Goal: Task Accomplishment & Management: Use online tool/utility

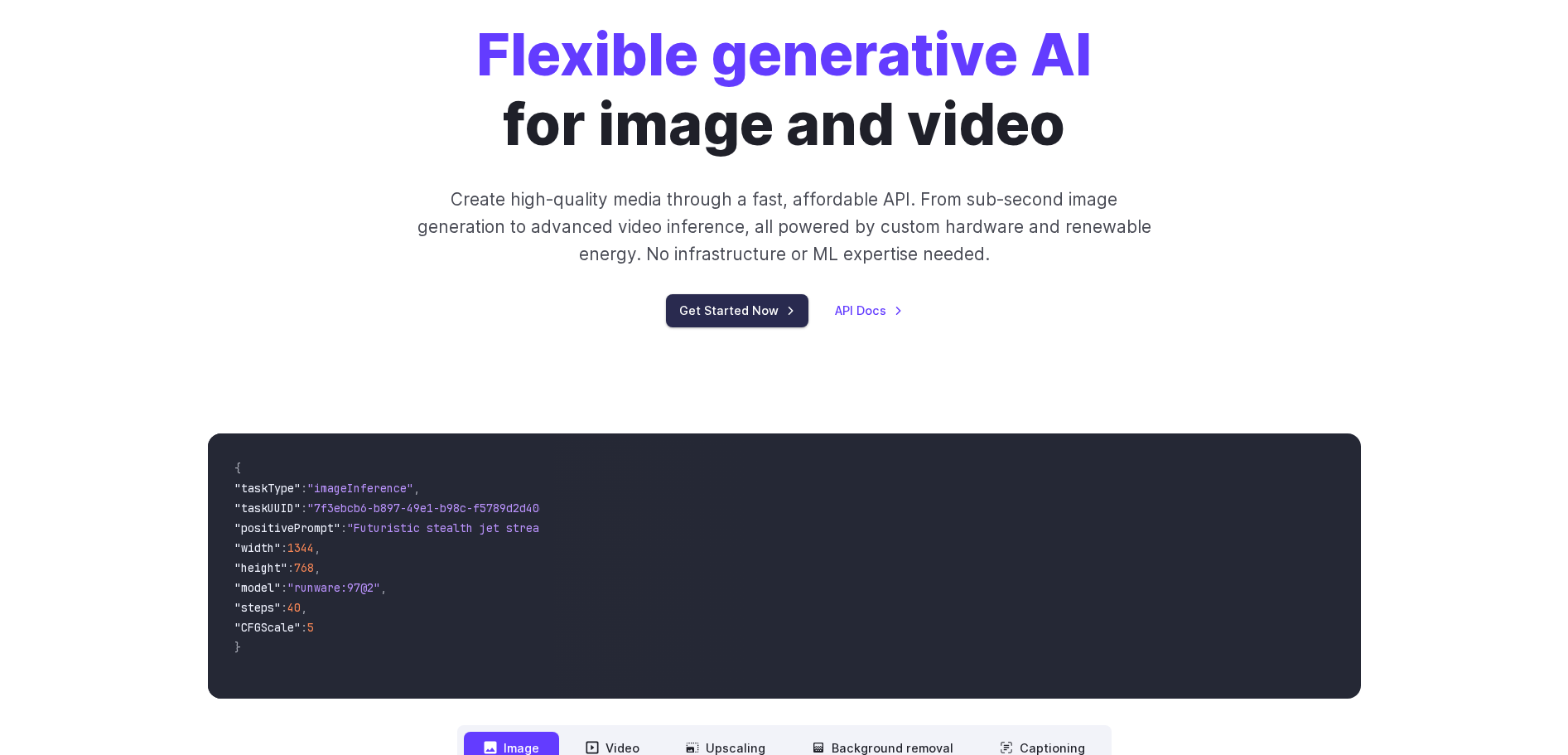
click at [744, 310] on link "Get Started Now" at bounding box center [737, 310] width 143 height 32
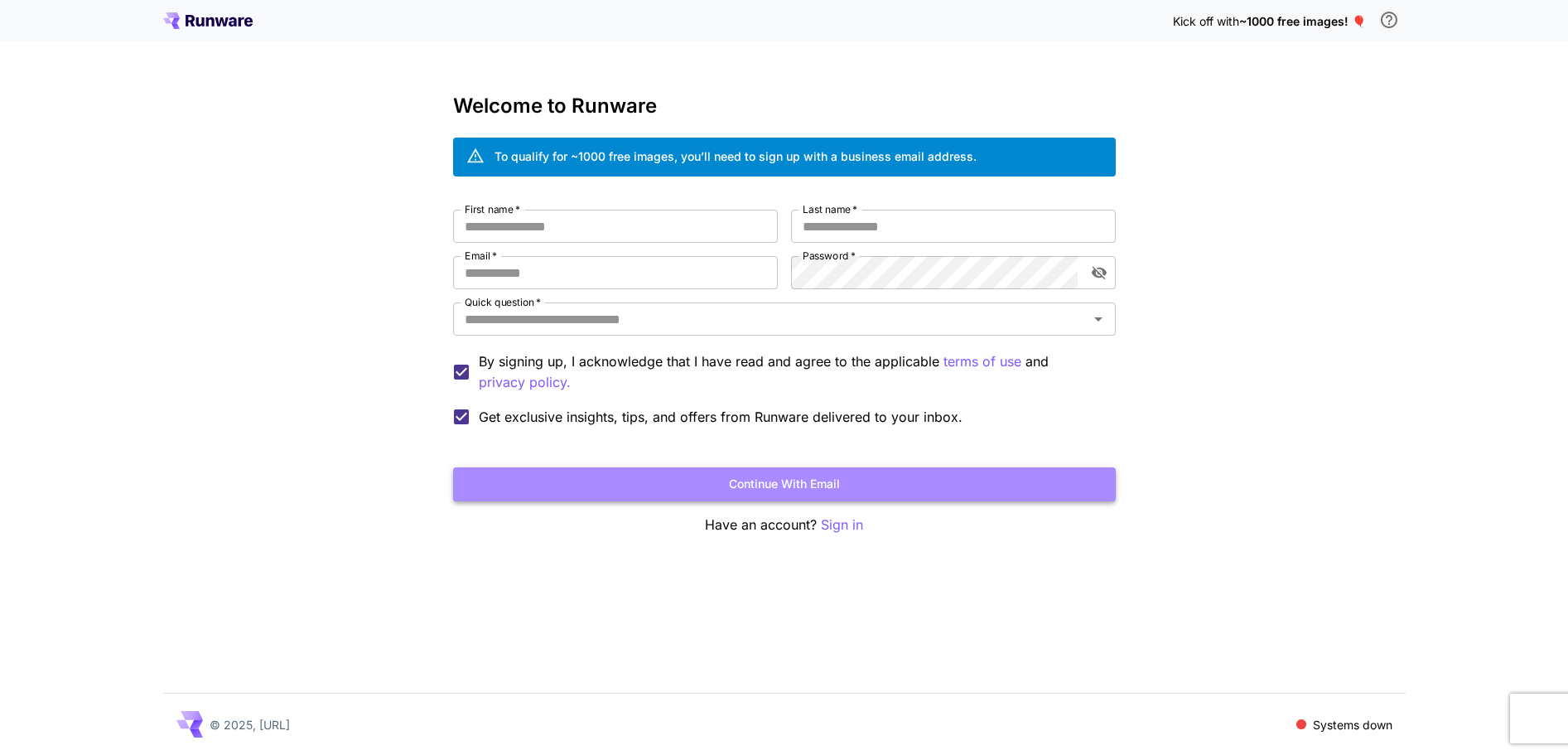
click at [822, 482] on button "Continue with email" at bounding box center [784, 484] width 663 height 34
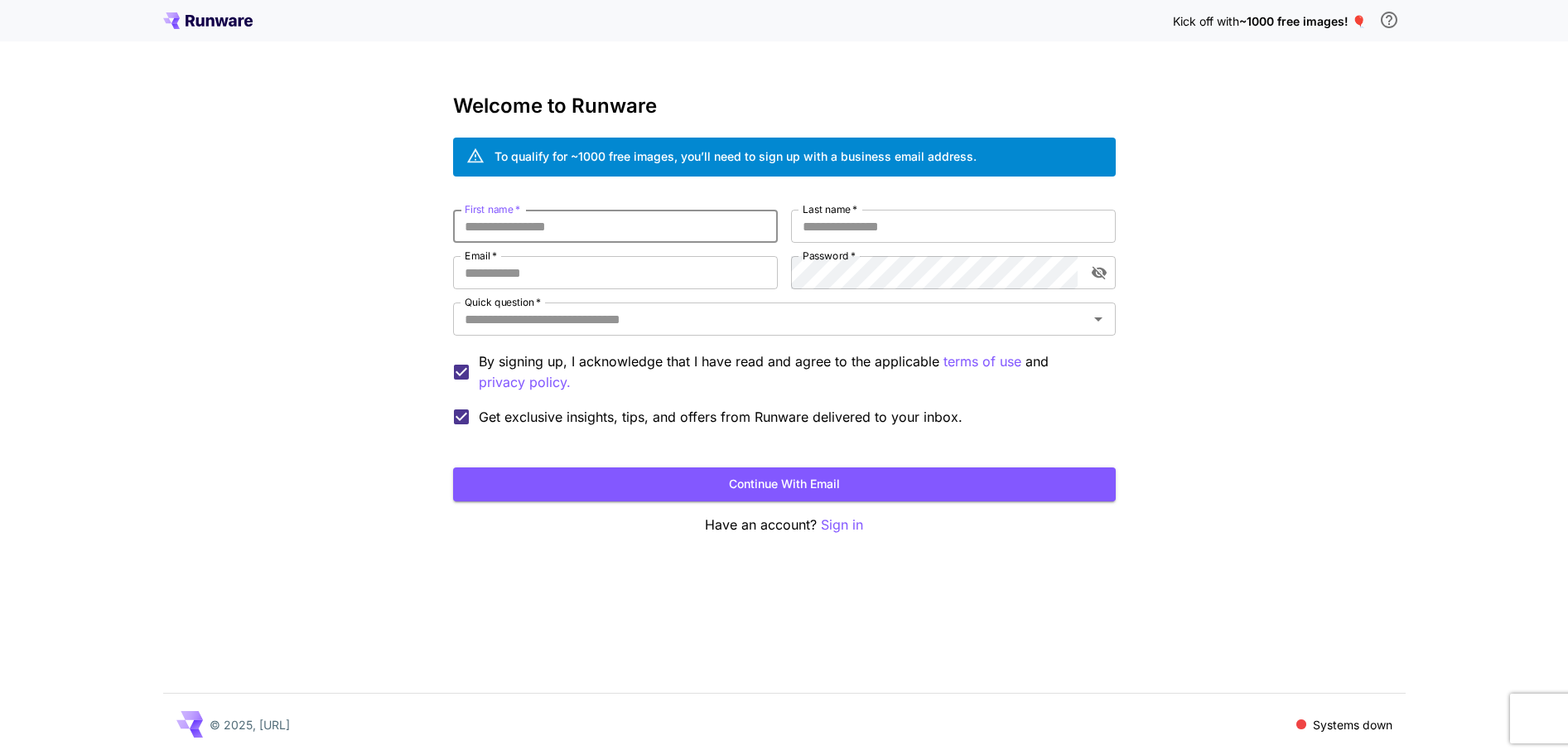
click at [621, 224] on input "First name   *" at bounding box center [615, 226] width 325 height 33
type input "*****"
type input "***"
type input "**********"
click at [1097, 317] on icon "Open" at bounding box center [1098, 318] width 20 height 20
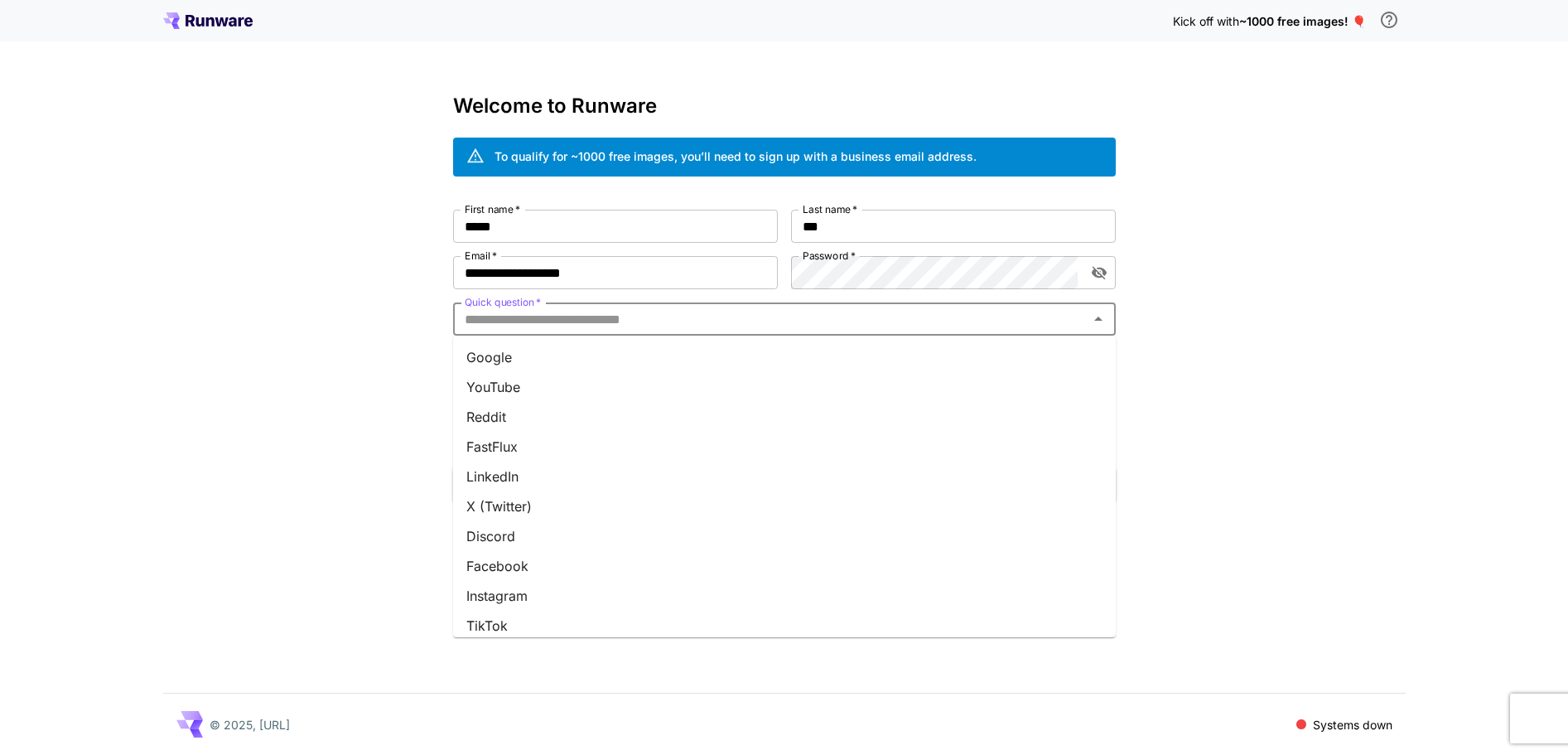
click at [944, 357] on li "Google" at bounding box center [784, 357] width 663 height 30
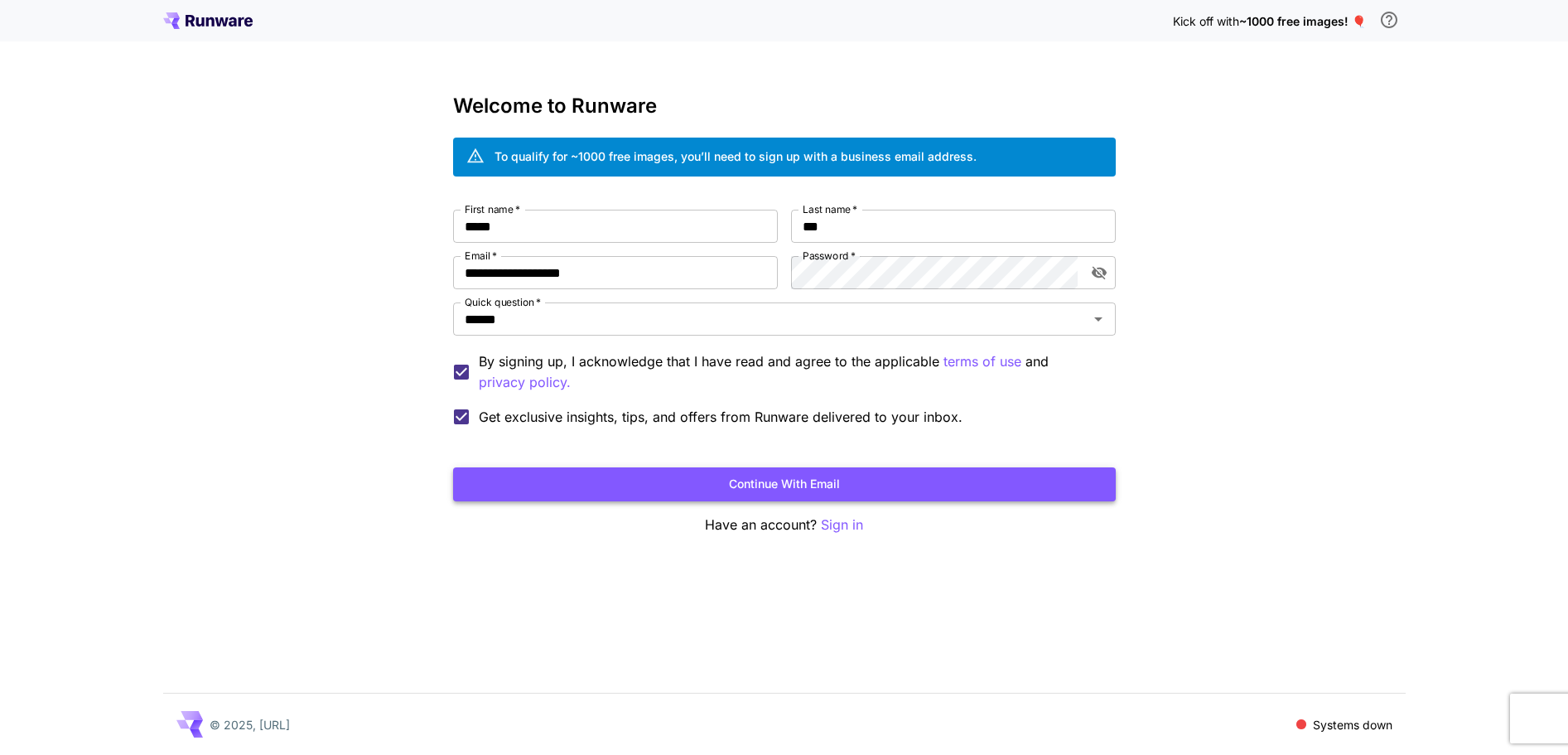
click at [886, 483] on button "Continue with email" at bounding box center [784, 484] width 663 height 34
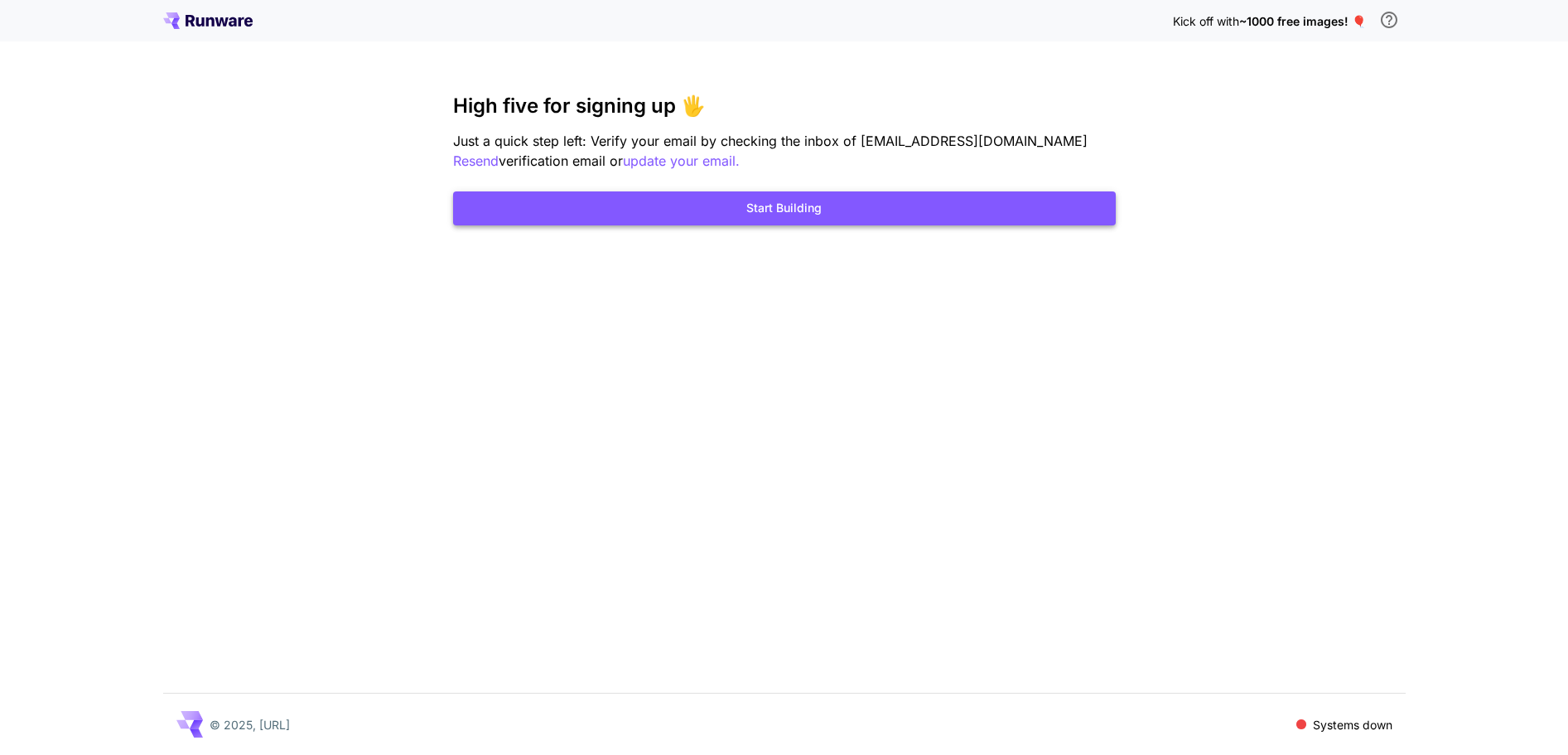
click at [822, 205] on button "Start Building" at bounding box center [784, 208] width 663 height 34
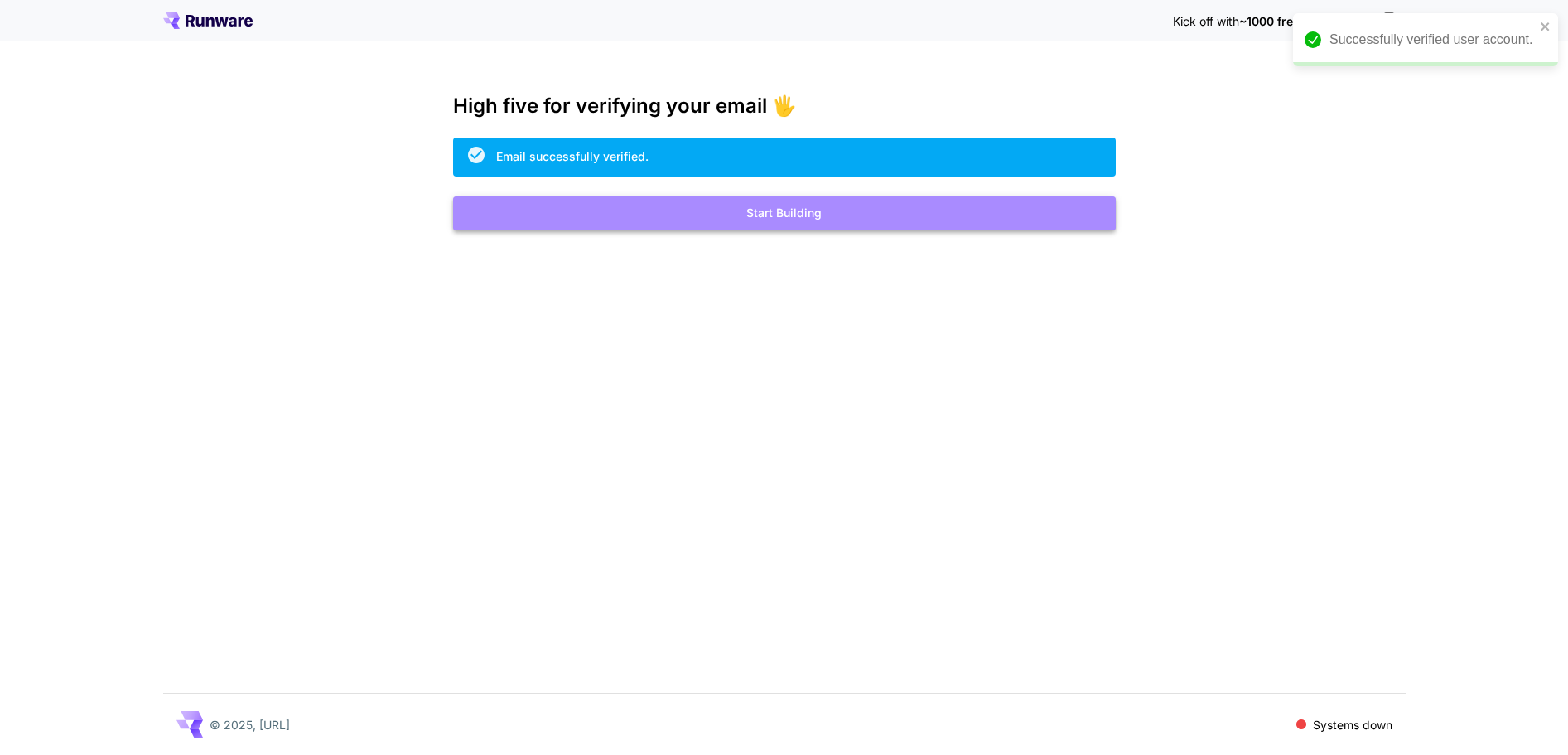
click at [795, 206] on button "Start Building" at bounding box center [784, 213] width 663 height 34
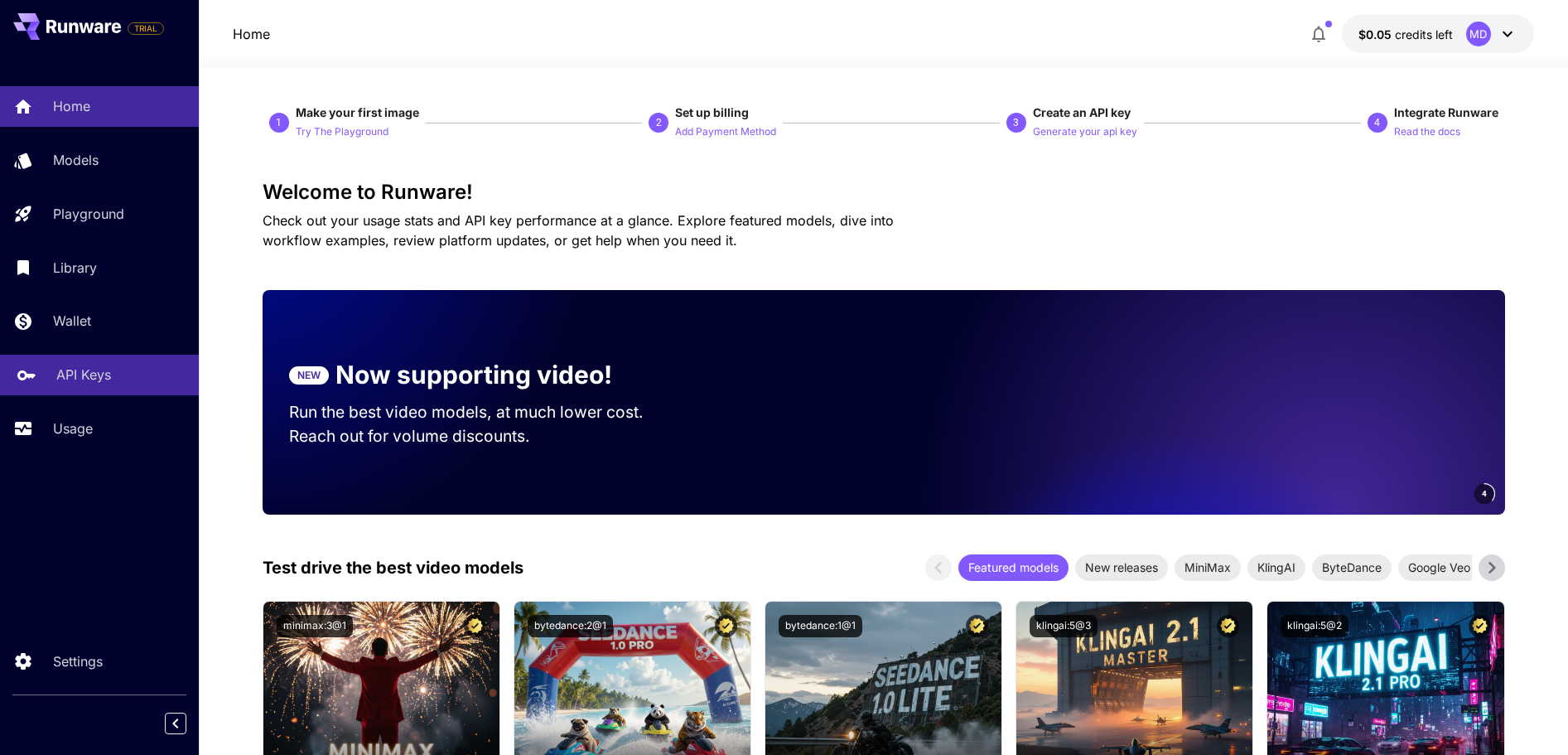
click at [80, 369] on p "API Keys" at bounding box center [83, 374] width 54 height 20
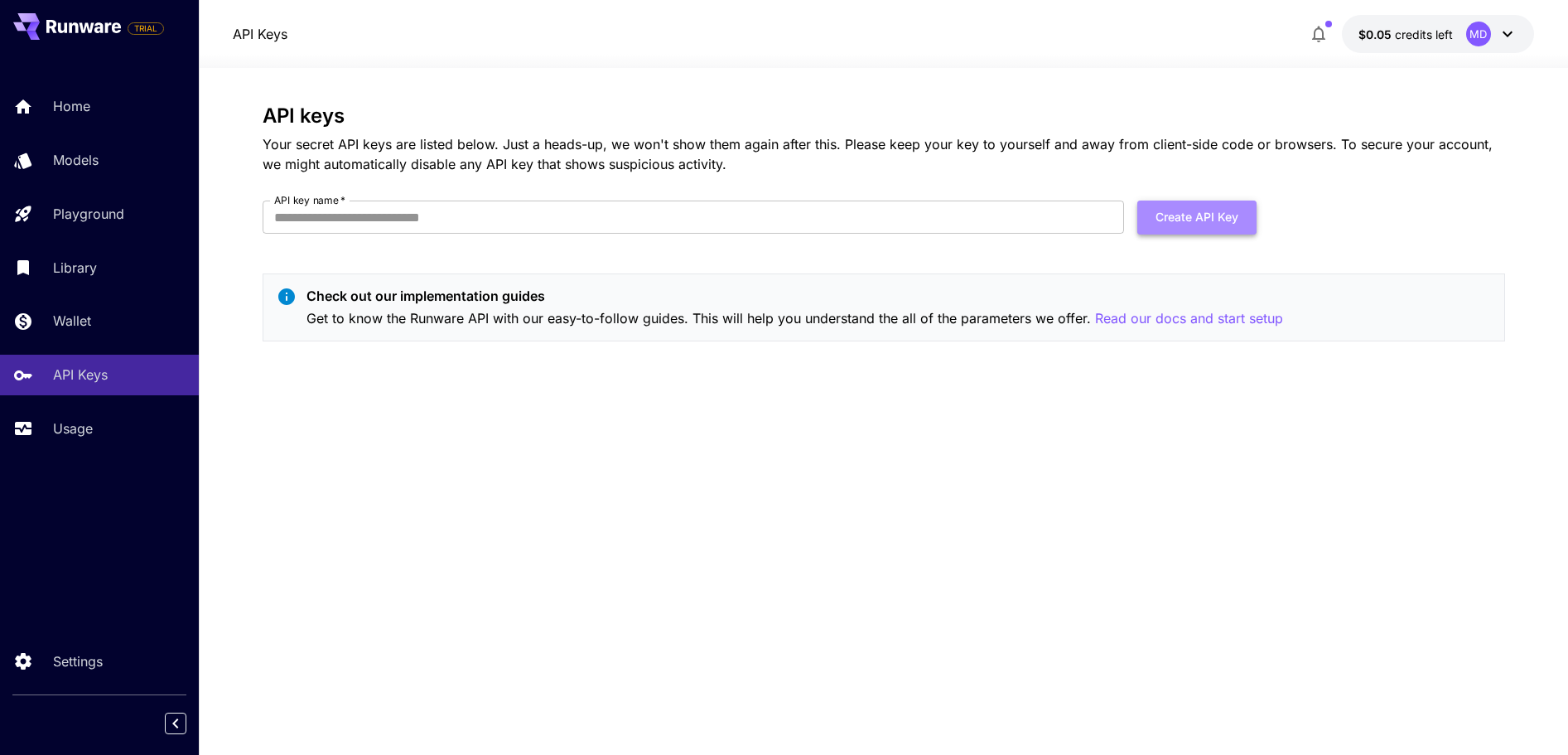
click at [1226, 209] on button "Create API Key" at bounding box center [1197, 217] width 119 height 34
click at [482, 226] on input "API key name   *" at bounding box center [693, 217] width 862 height 33
type input "***"
click at [1189, 210] on button "Create API Key" at bounding box center [1197, 217] width 119 height 34
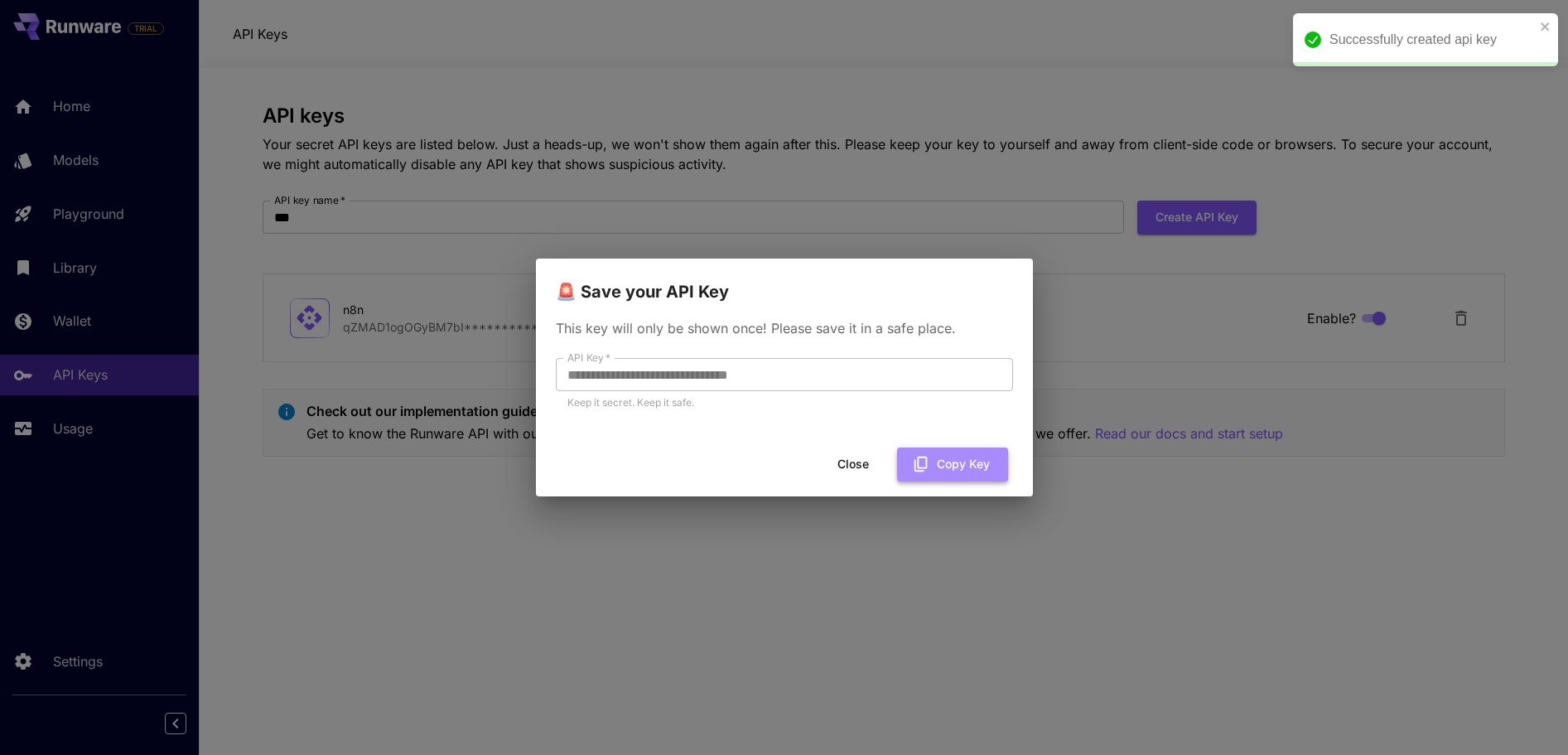
click at [975, 457] on button "Copy Key" at bounding box center [953, 464] width 111 height 34
click at [856, 460] on button "Close" at bounding box center [853, 464] width 74 height 34
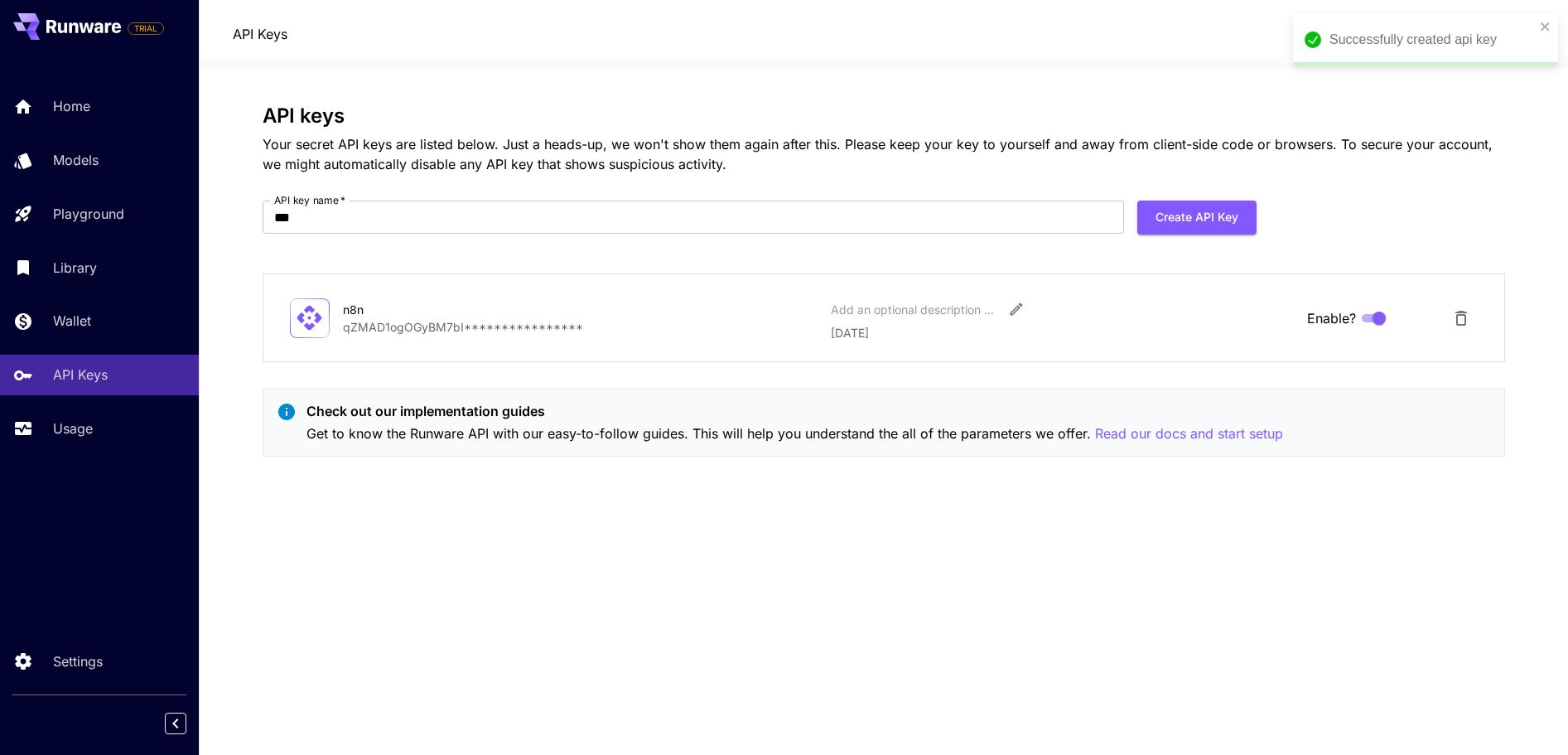
click at [384, 608] on div "**********" at bounding box center [884, 412] width 1243 height 614
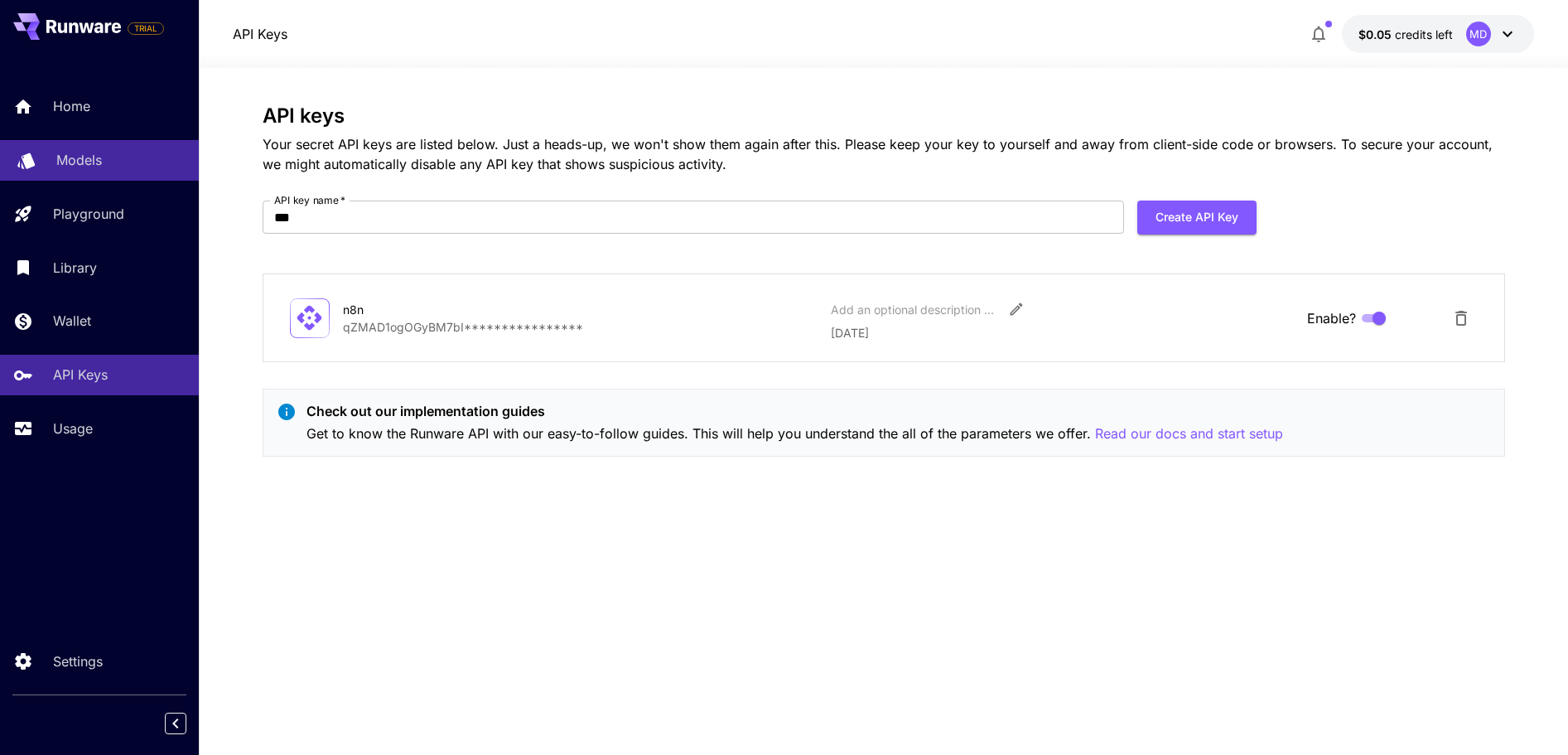
click at [83, 161] on p "Models" at bounding box center [79, 159] width 46 height 20
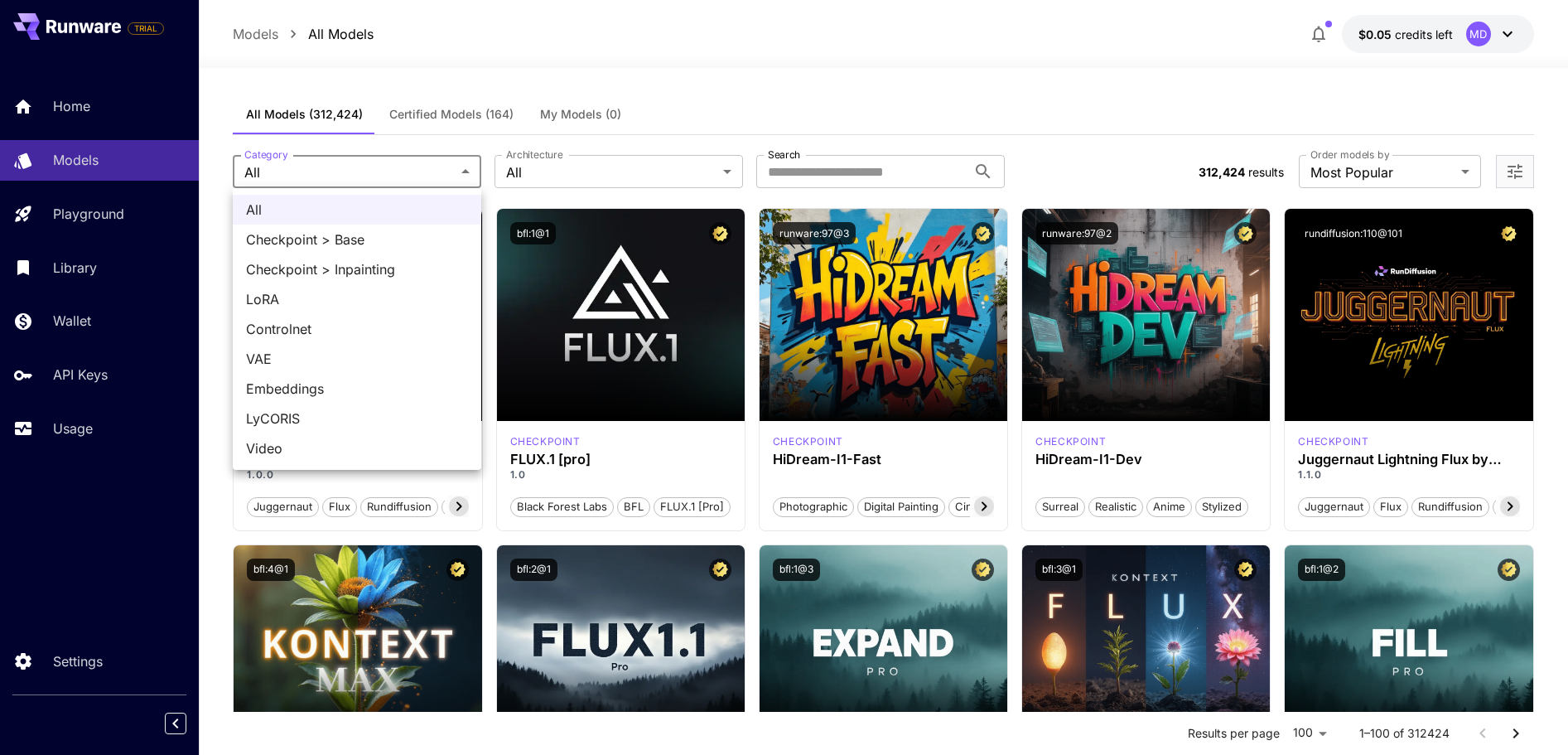
click at [430, 72] on div at bounding box center [784, 377] width 1568 height 755
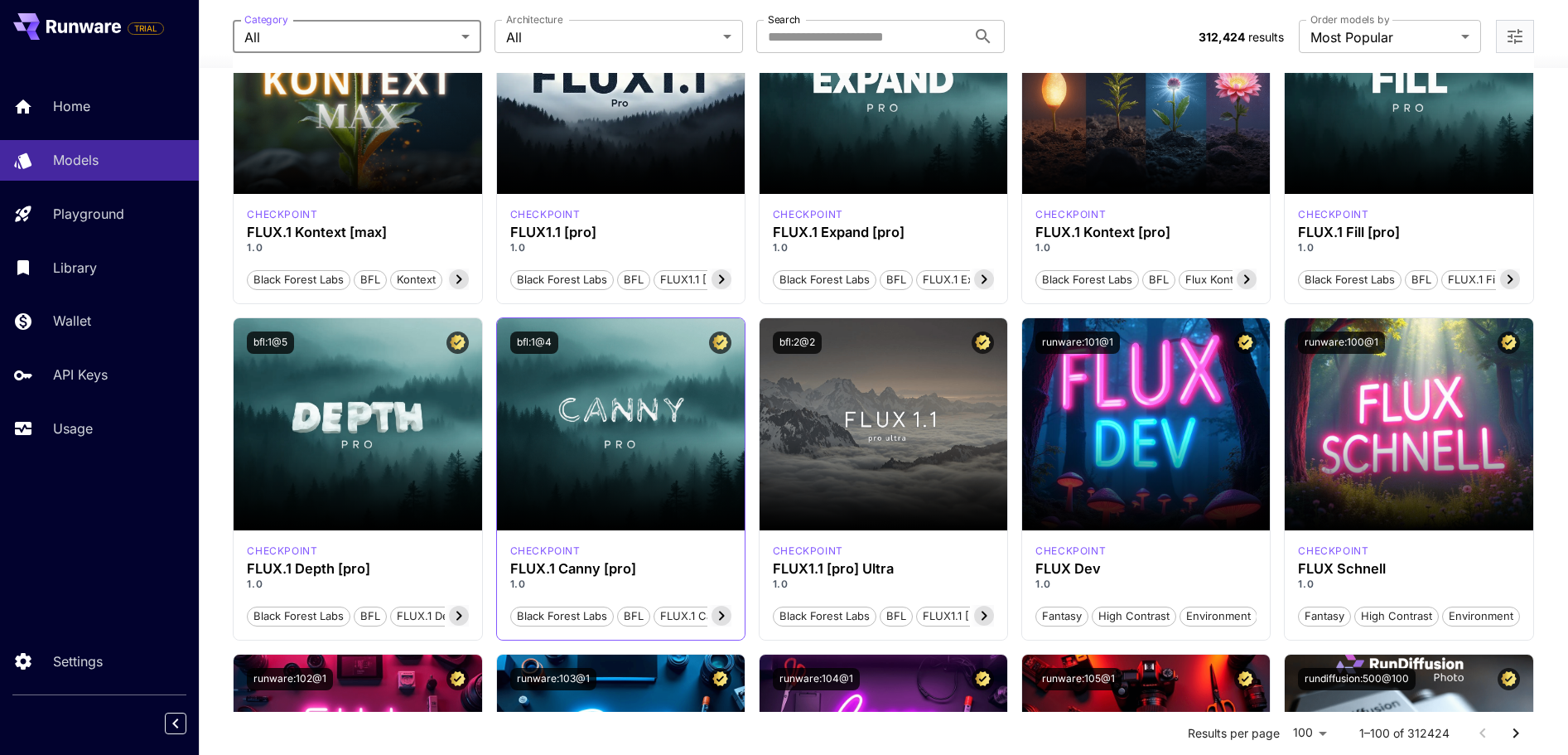
scroll to position [563, 0]
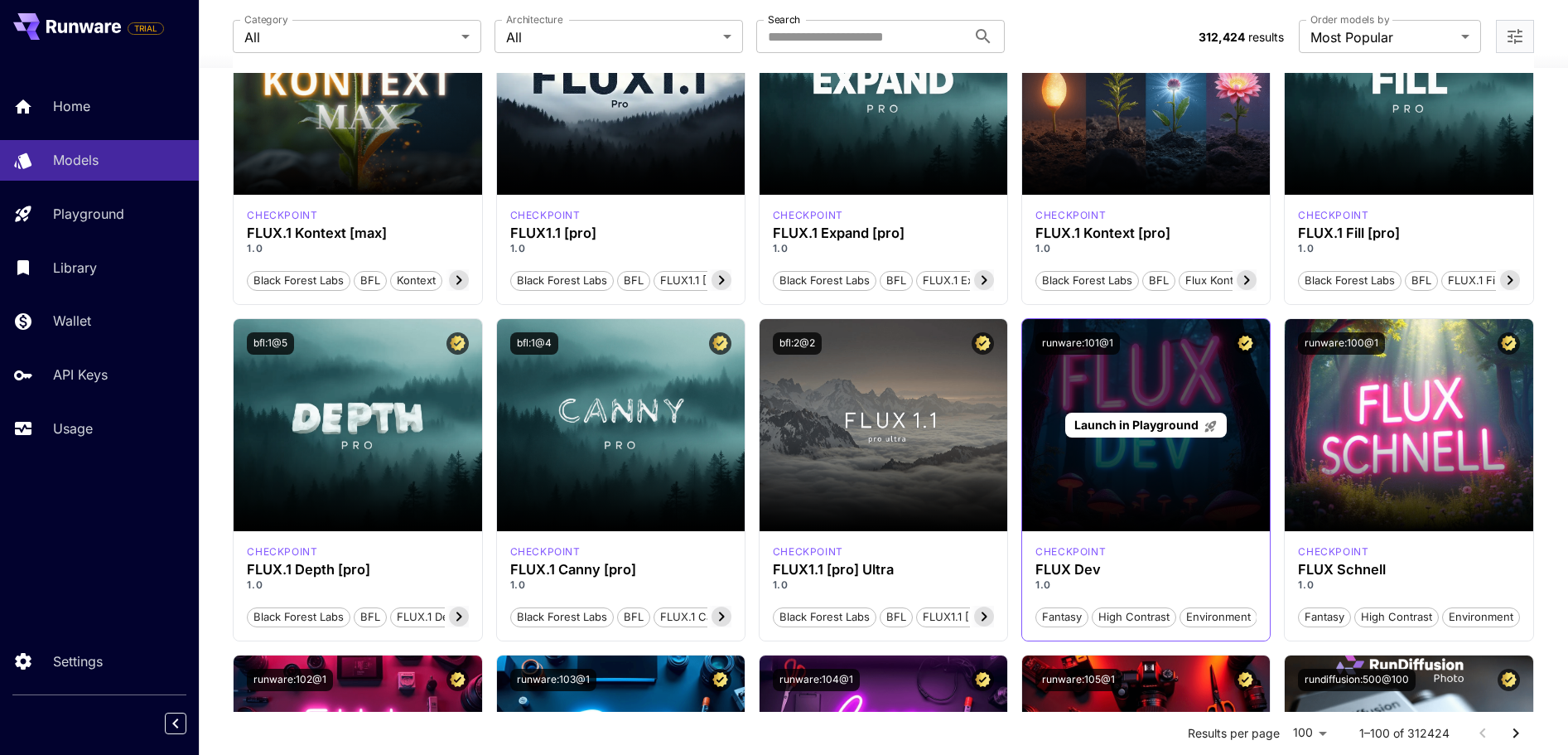
click at [1194, 465] on div "Launch in Playground" at bounding box center [1146, 425] width 248 height 212
click at [1158, 415] on div "Launch in Playground" at bounding box center [1146, 425] width 162 height 26
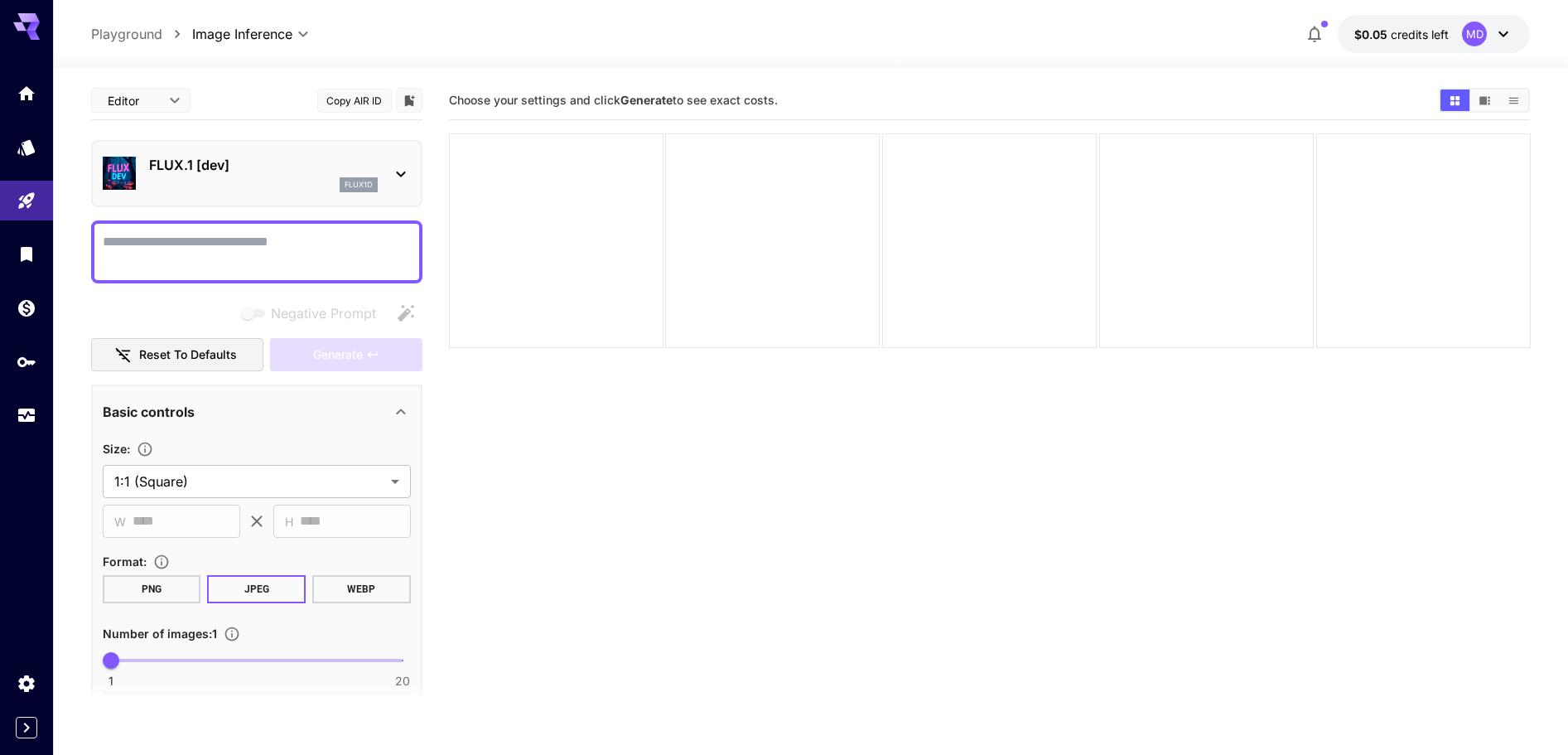
click at [130, 25] on p "Playground" at bounding box center [126, 34] width 71 height 20
click at [24, 95] on icon "Home" at bounding box center [28, 88] width 16 height 14
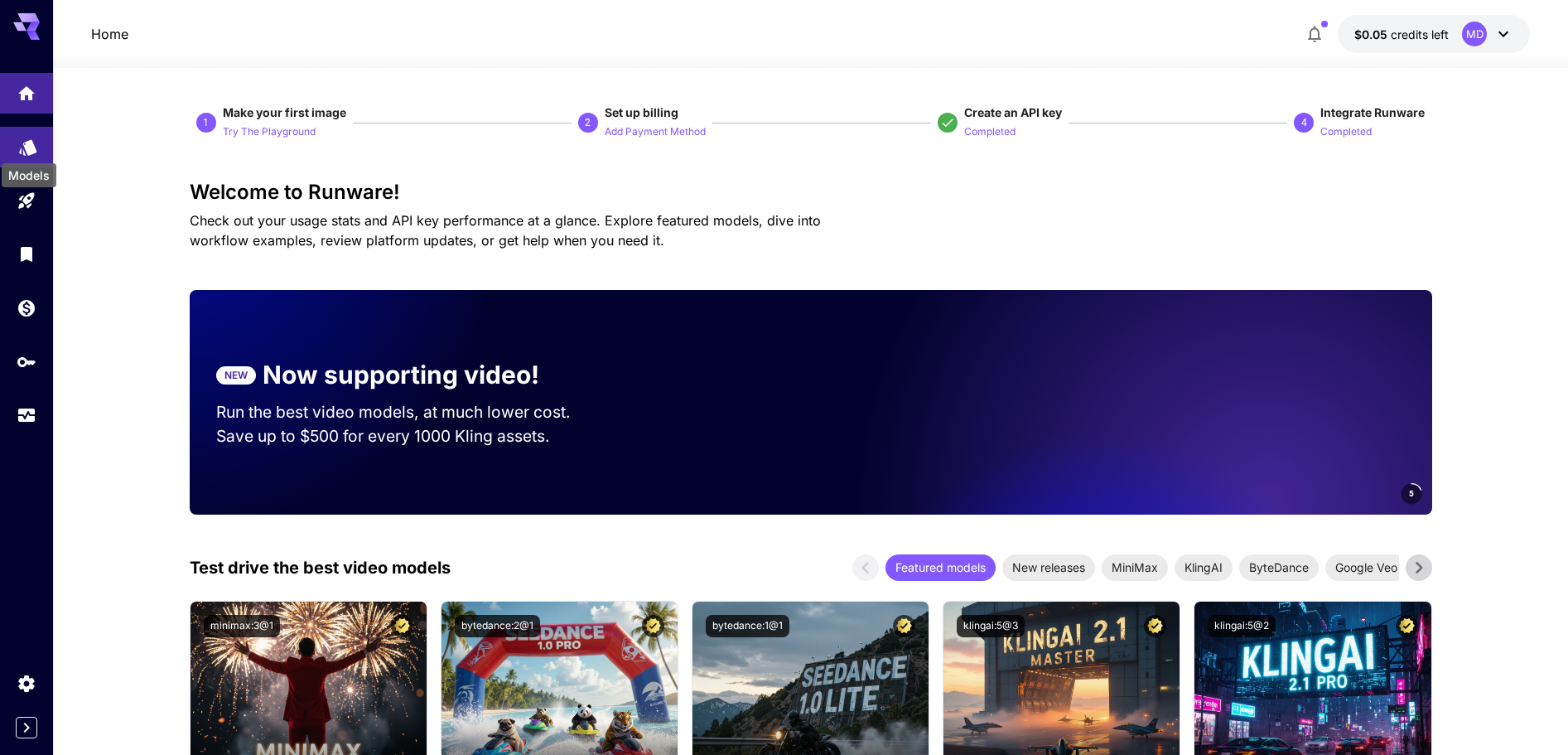
click at [25, 150] on icon "Models" at bounding box center [28, 141] width 20 height 20
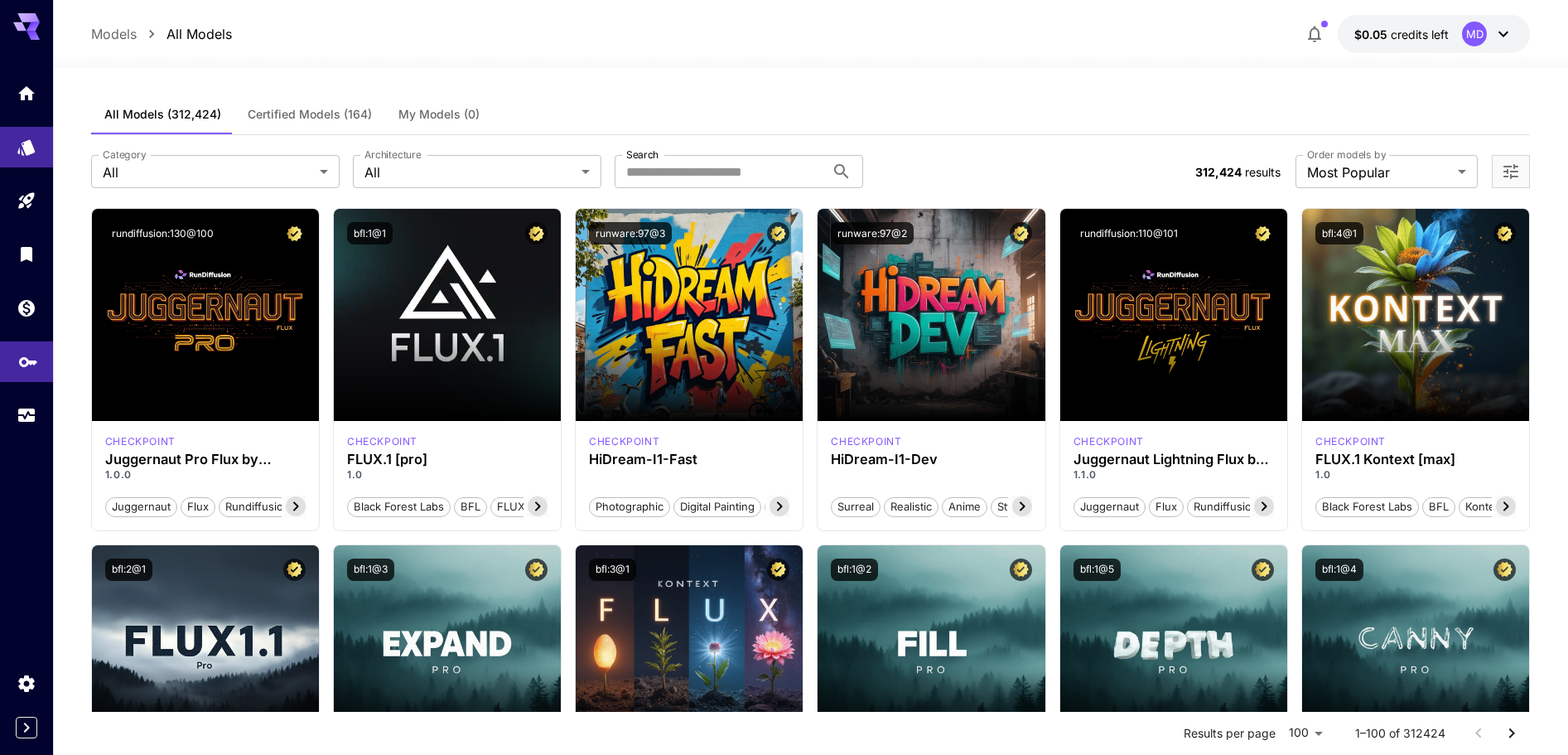
click at [22, 375] on link at bounding box center [26, 362] width 53 height 41
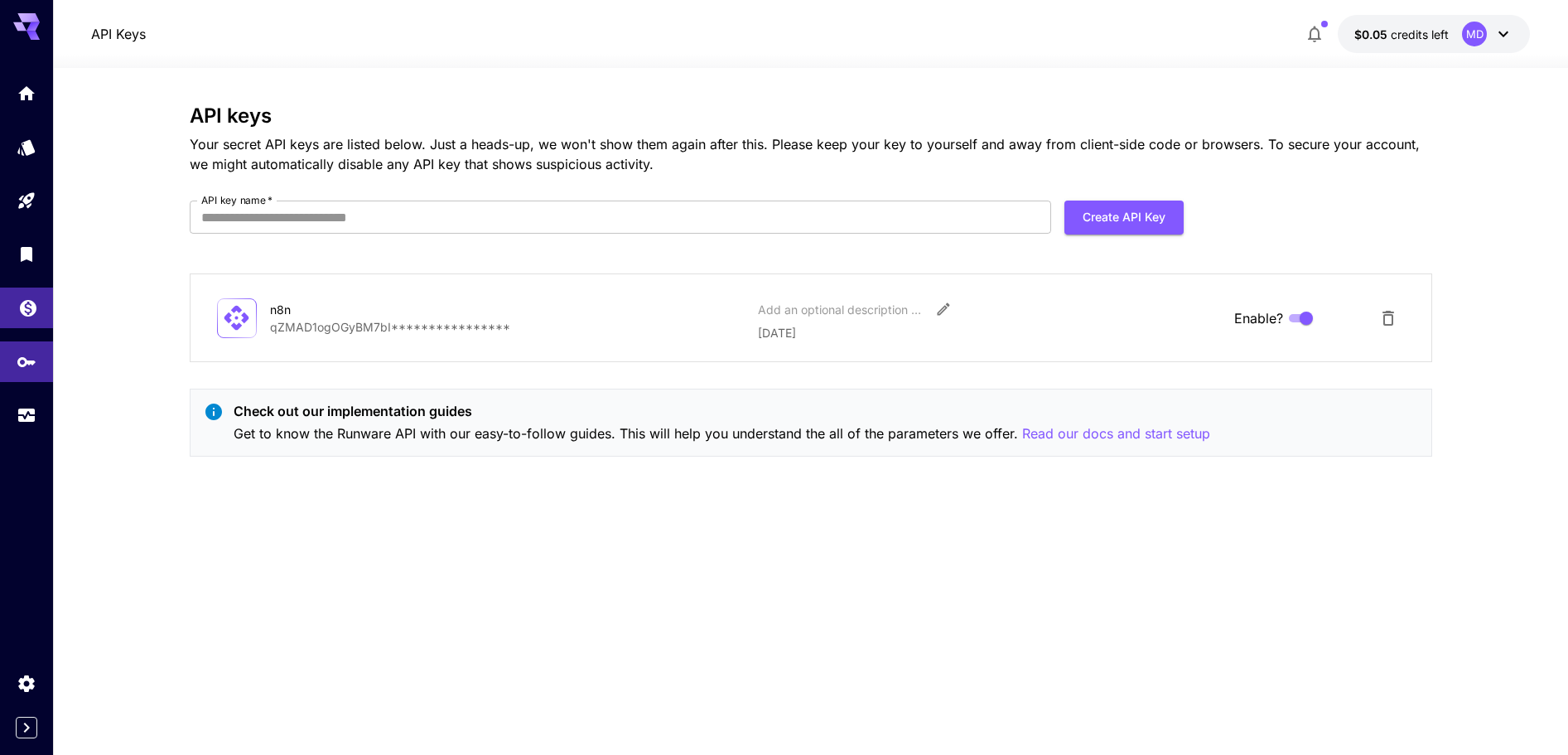
click at [28, 305] on icon "Wallet" at bounding box center [28, 303] width 20 height 20
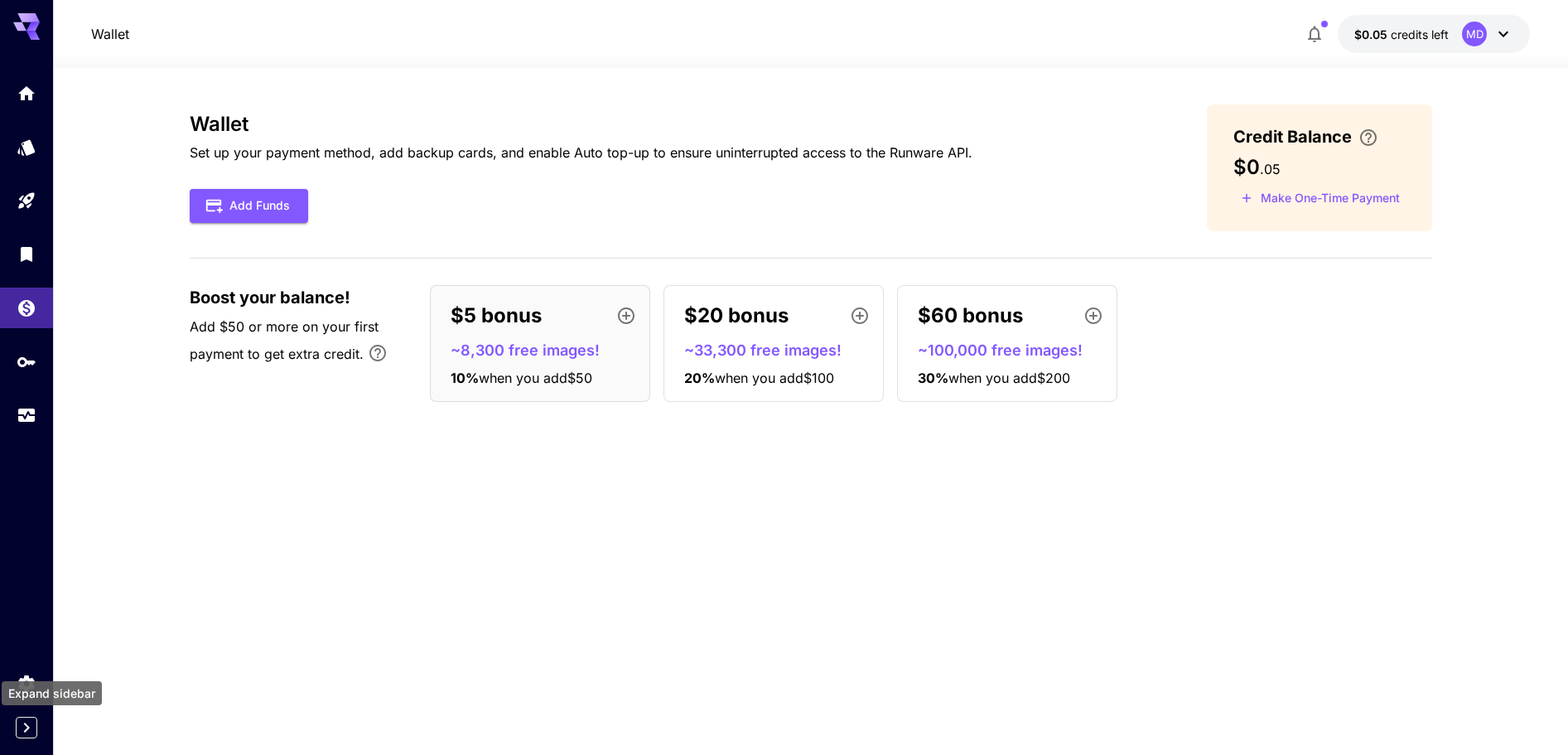
click at [27, 731] on icon "Expand sidebar" at bounding box center [26, 727] width 20 height 20
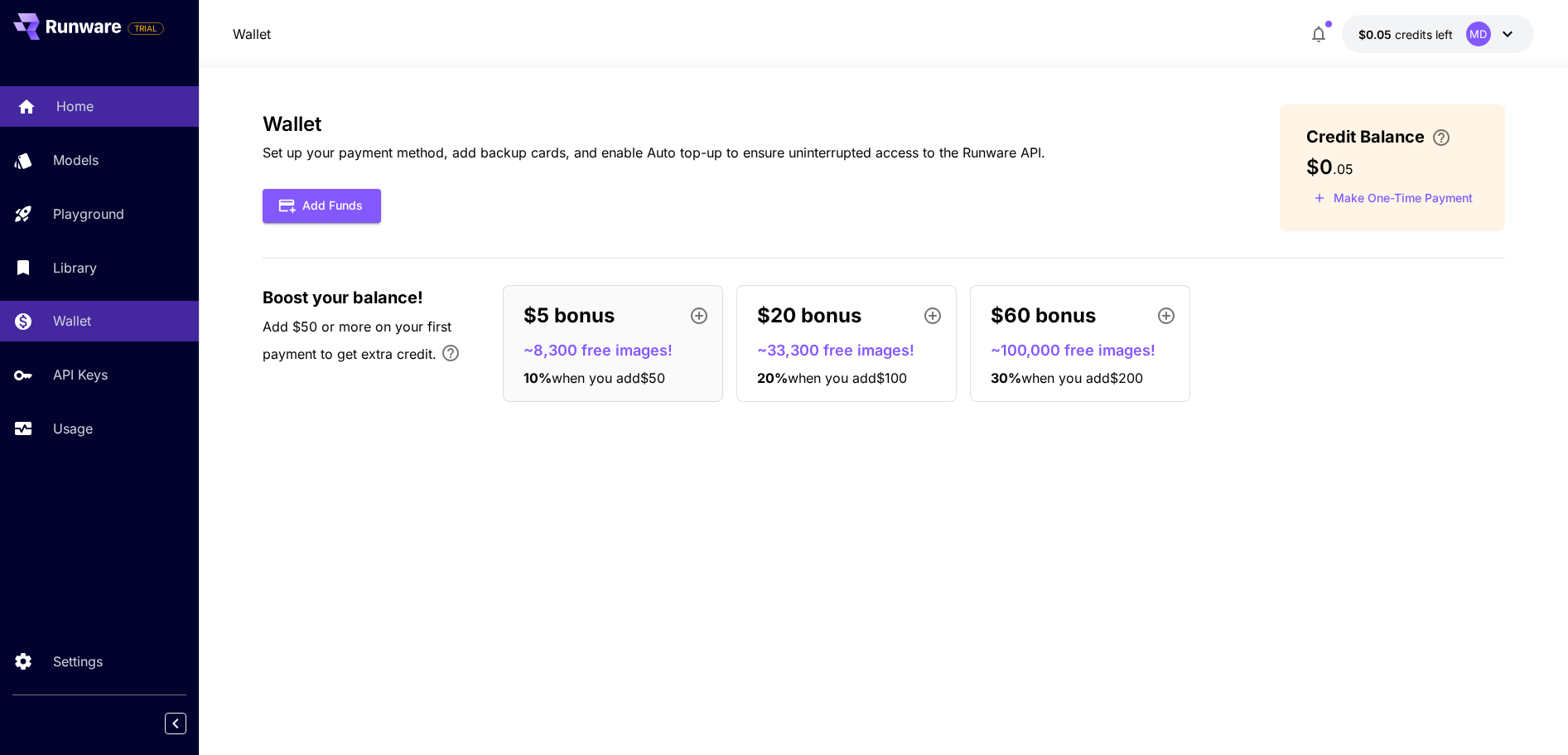
click at [79, 101] on p "Home" at bounding box center [74, 106] width 37 height 20
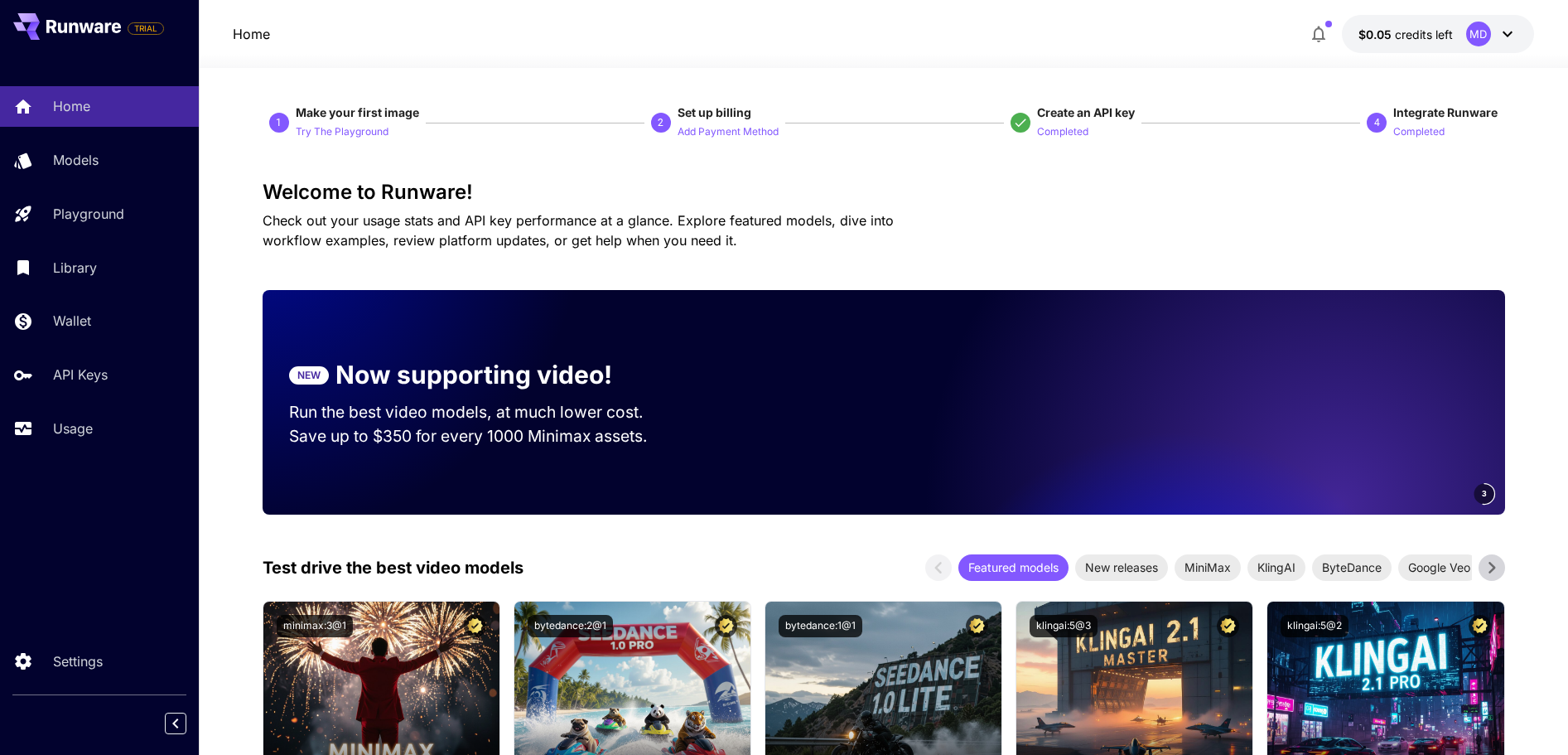
click at [1513, 34] on icon at bounding box center [1507, 34] width 20 height 20
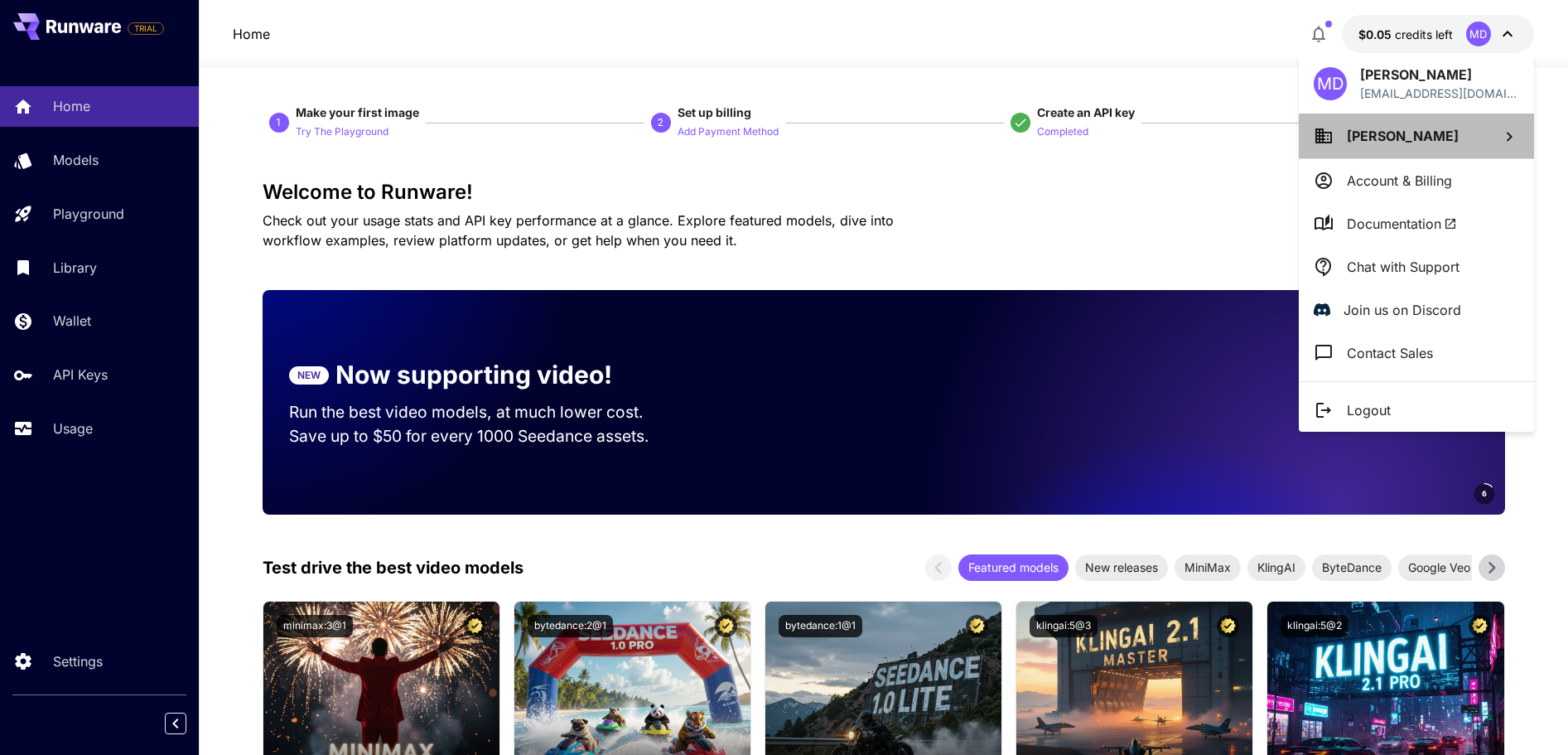
click at [1482, 130] on li "Magno Dev" at bounding box center [1417, 136] width 235 height 45
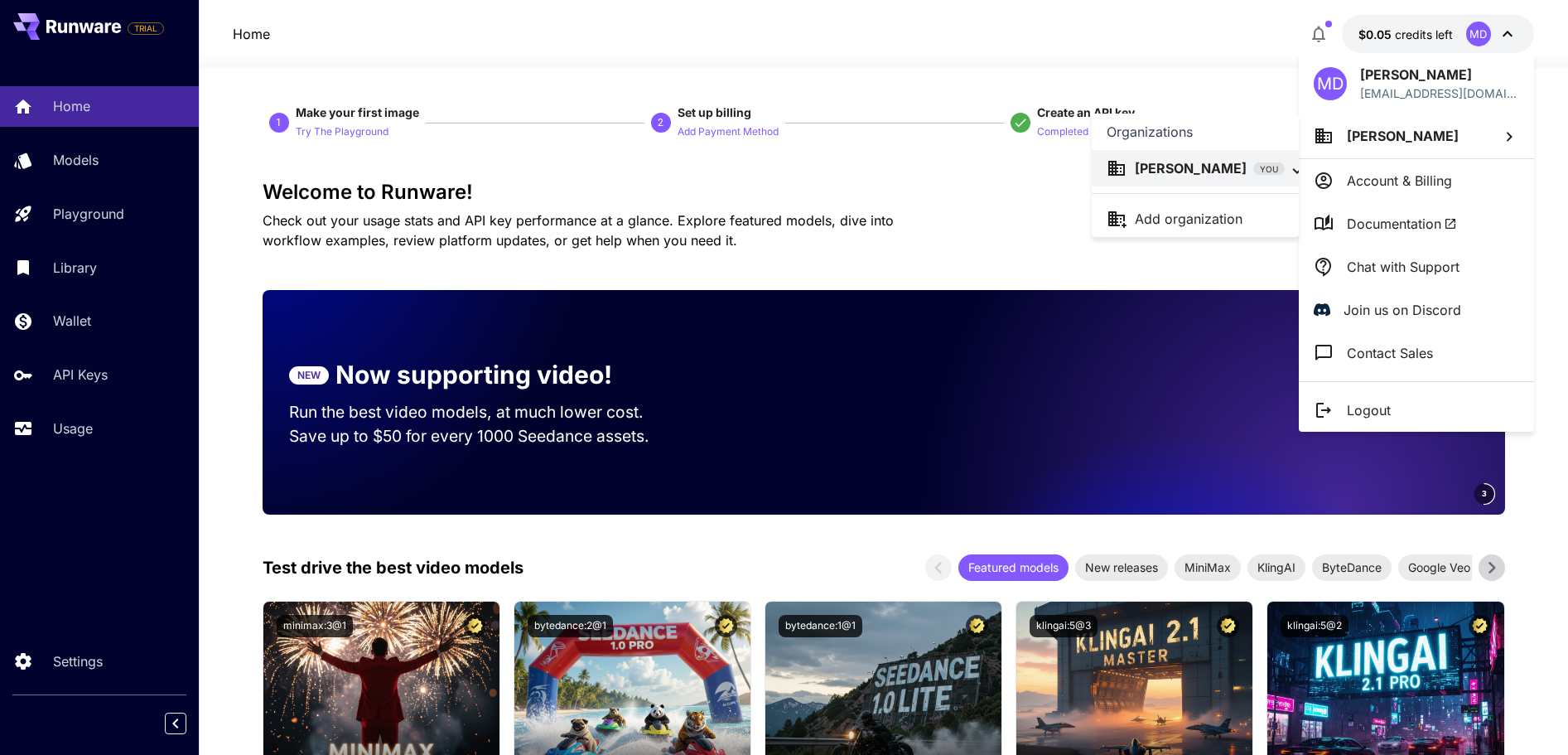
click at [1380, 220] on div at bounding box center [784, 377] width 1568 height 755
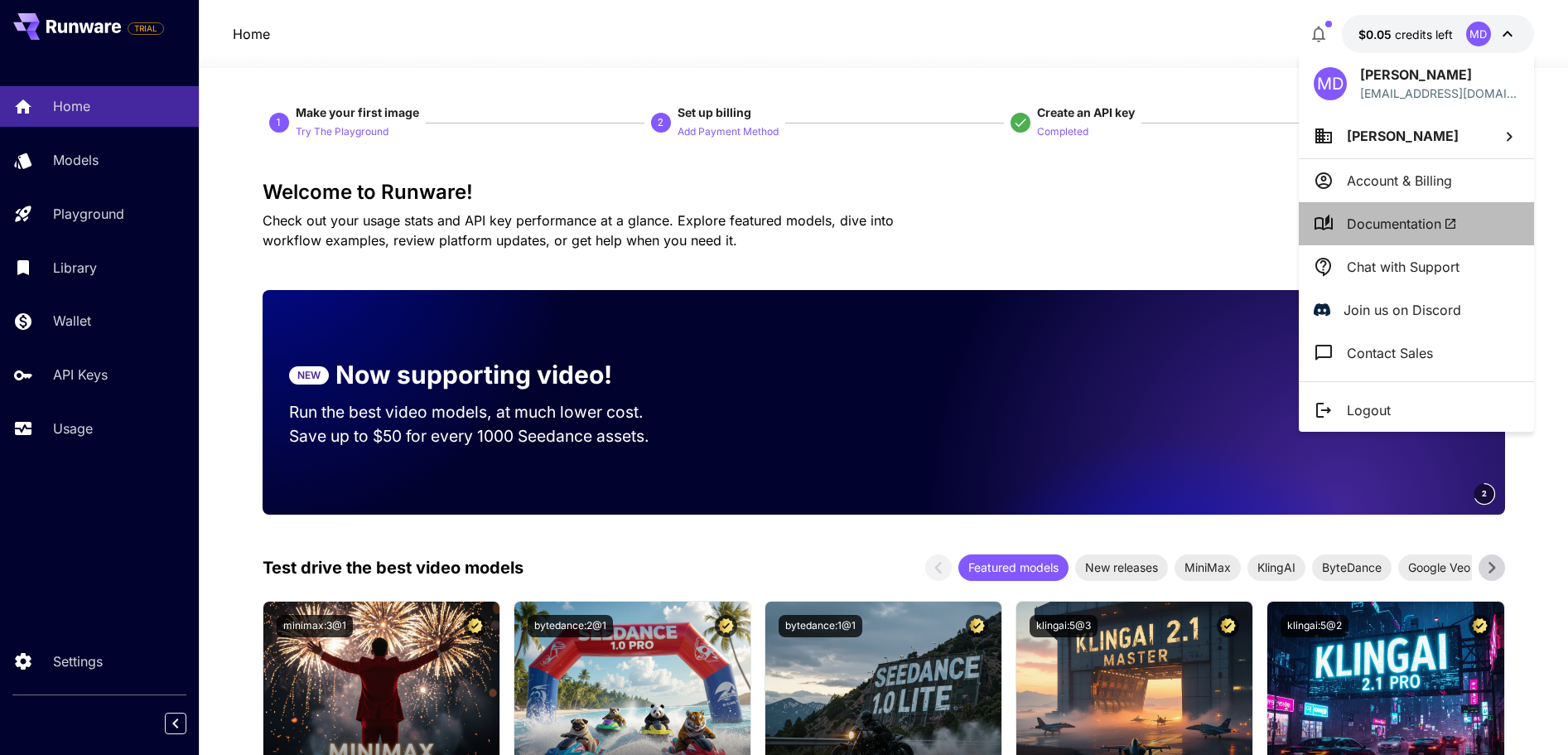
click at [1383, 221] on span "Documentation" at bounding box center [1401, 223] width 110 height 20
